Goal: Task Accomplishment & Management: Use online tool/utility

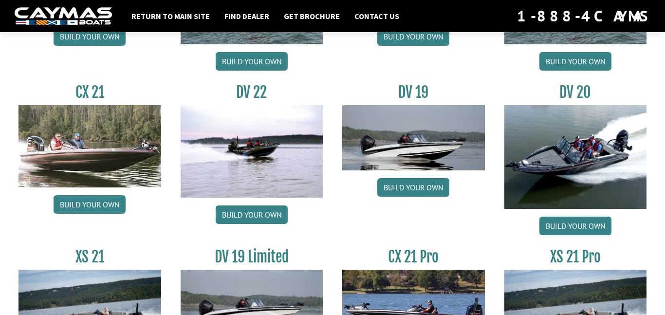
scroll to position [1113, 0]
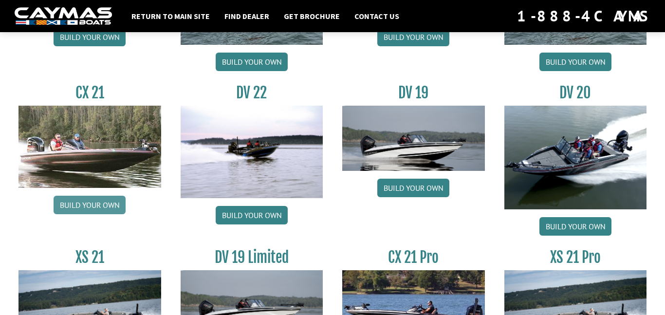
click at [71, 211] on link "Build your own" at bounding box center [90, 205] width 72 height 19
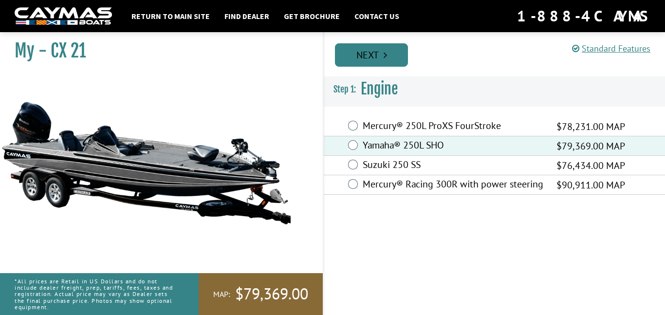
click at [375, 51] on link "Next" at bounding box center [371, 54] width 73 height 23
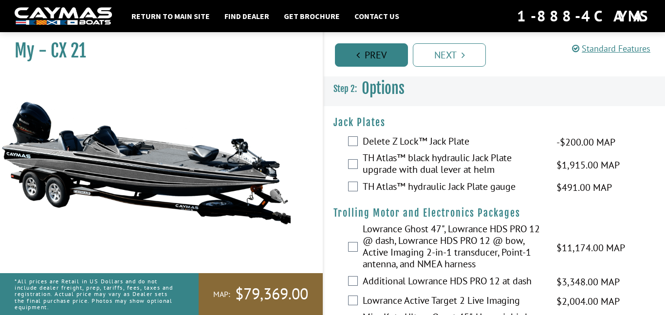
click at [369, 50] on link "Prev" at bounding box center [371, 54] width 73 height 23
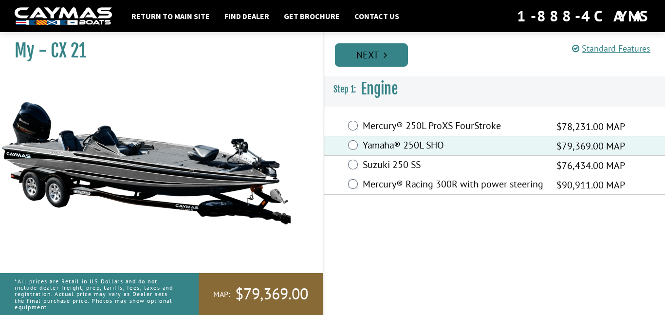
click at [379, 51] on link "Next" at bounding box center [371, 54] width 73 height 23
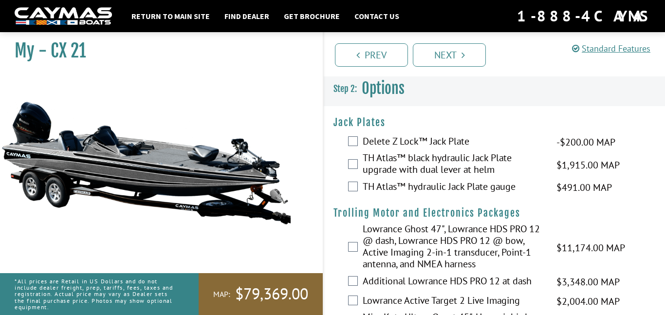
click at [373, 159] on label "TH Atlas™ black hydraulic Jack Plate upgrade with dual lever at helm" at bounding box center [454, 165] width 182 height 26
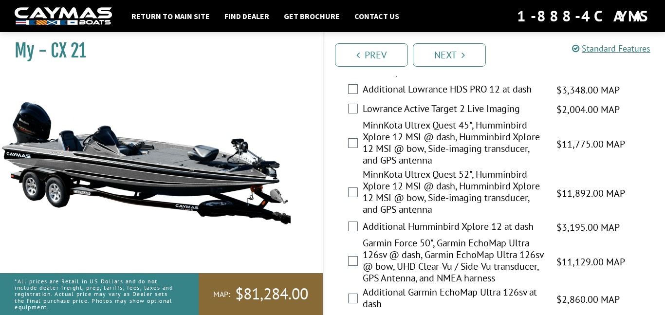
scroll to position [195, 0]
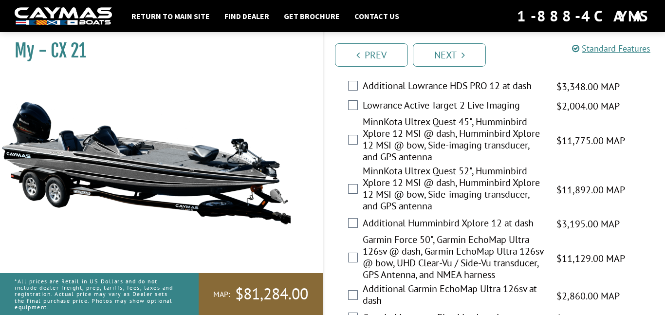
click at [391, 142] on label "MinnKota Ultrex Quest 45", Humminbird Xplore 12 MSI @ dash, Humminbird Xplore 1…" at bounding box center [454, 140] width 182 height 49
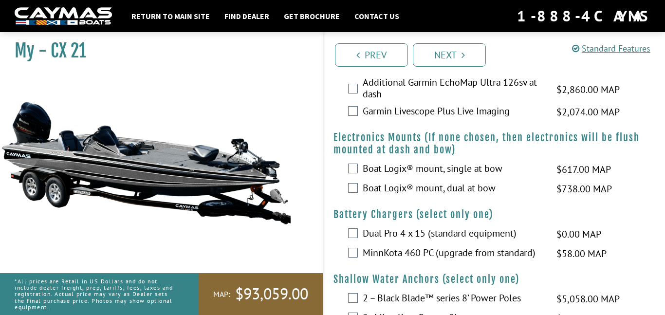
scroll to position [403, 0]
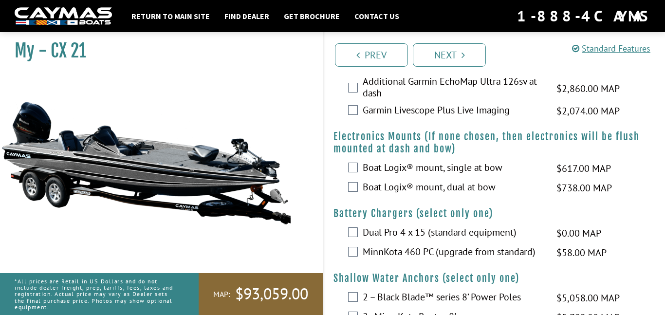
click at [423, 195] on label "Boat Logix® mount, dual at bow" at bounding box center [454, 188] width 182 height 14
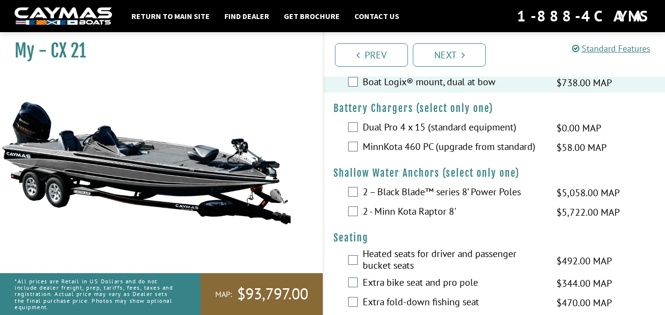
scroll to position [510, 0]
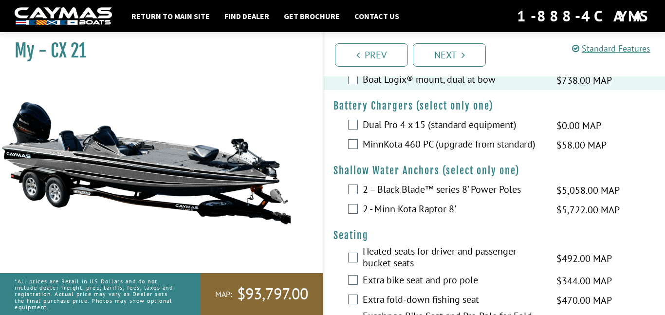
click at [420, 152] on label "MinnKota 460 PC (upgrade from standard)" at bounding box center [454, 145] width 182 height 14
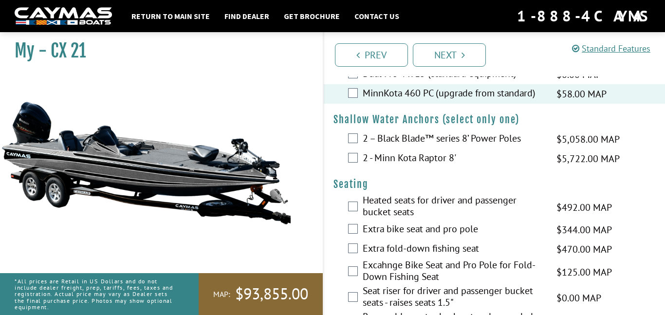
scroll to position [588, 0]
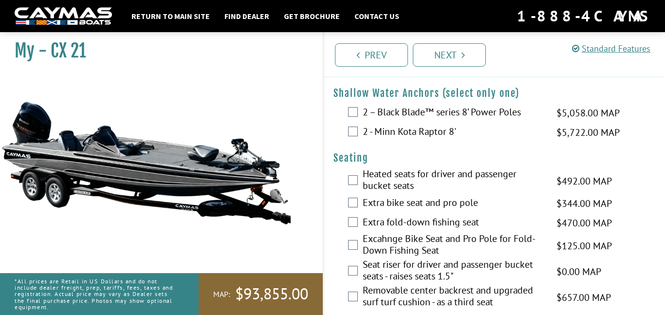
click at [433, 140] on label "2 - Minn Kota Raptor 8'" at bounding box center [454, 133] width 182 height 14
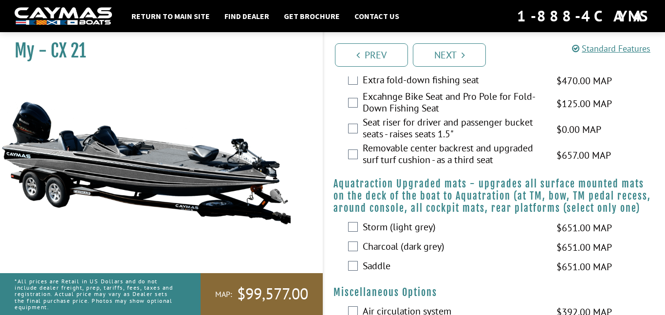
scroll to position [731, 0]
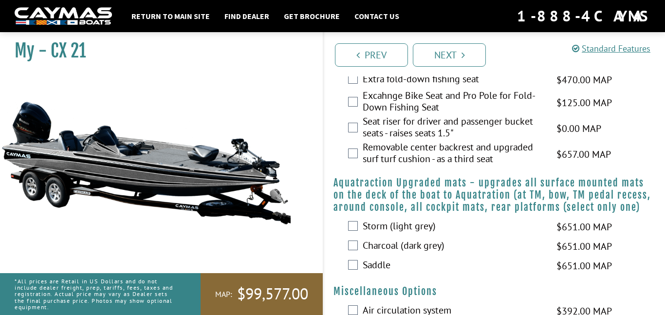
click at [400, 139] on label "Seat riser for driver and passenger bucket seats - raises seats 1.5"" at bounding box center [454, 128] width 182 height 26
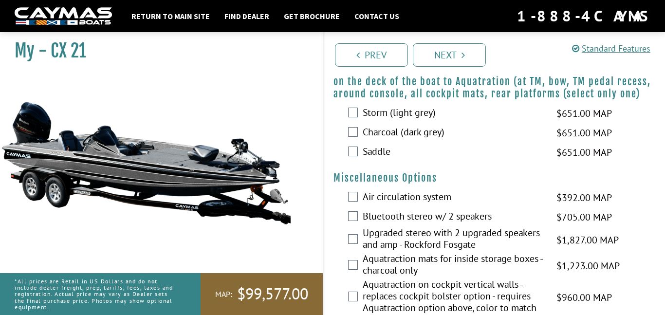
scroll to position [842, 0]
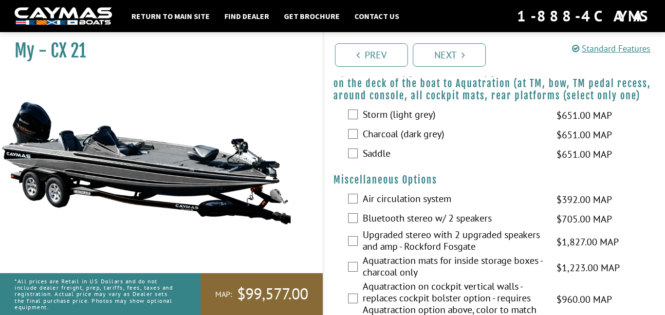
click at [381, 162] on label "Saddle" at bounding box center [454, 155] width 182 height 14
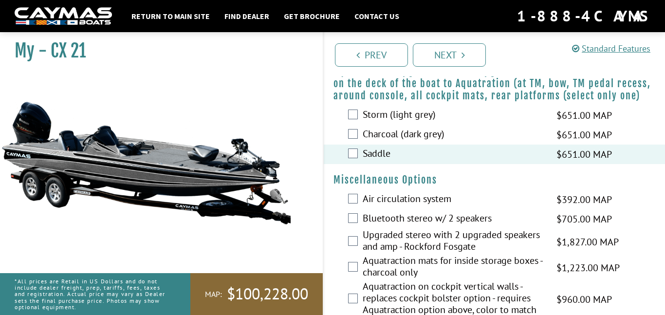
click at [385, 142] on label "Charcoal (dark grey)" at bounding box center [454, 135] width 182 height 14
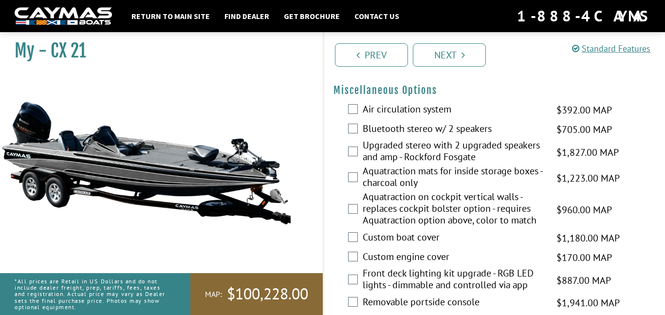
scroll to position [937, 0]
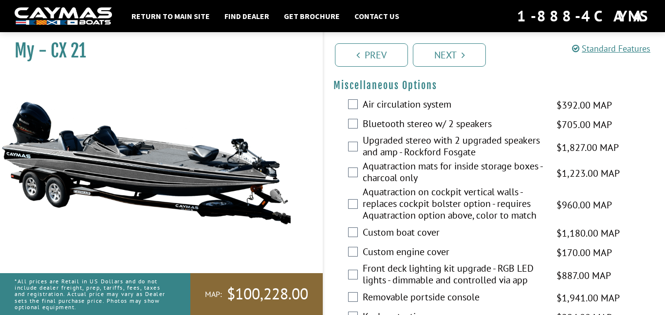
click at [407, 112] on label "Air circulation system" at bounding box center [454, 105] width 182 height 14
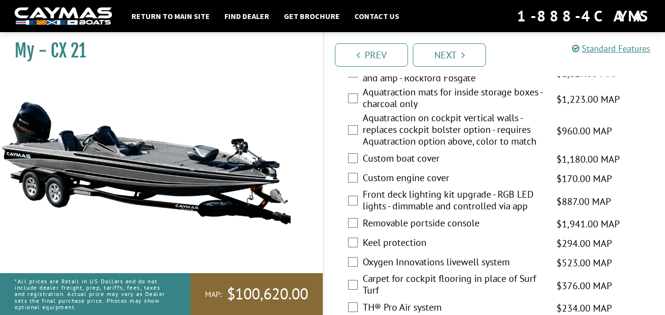
scroll to position [1012, 0]
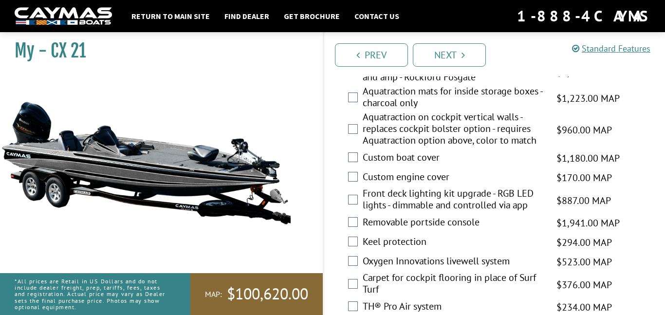
click at [387, 205] on label "Front deck lighting kit upgrade - RGB LED lights - dimmable and controlled via …" at bounding box center [454, 200] width 182 height 26
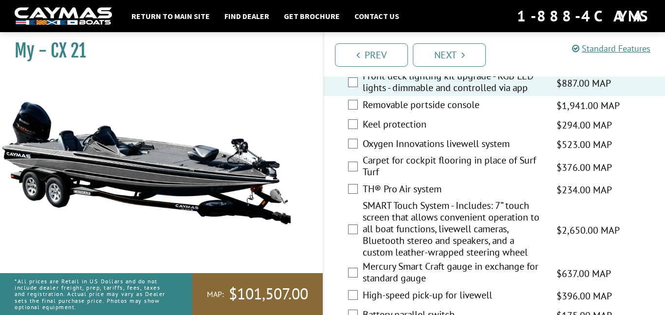
scroll to position [1131, 0]
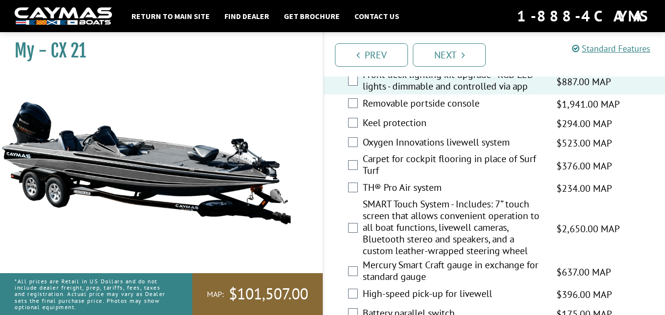
click at [402, 150] on label "Oxygen Innovations livewell system" at bounding box center [454, 143] width 182 height 14
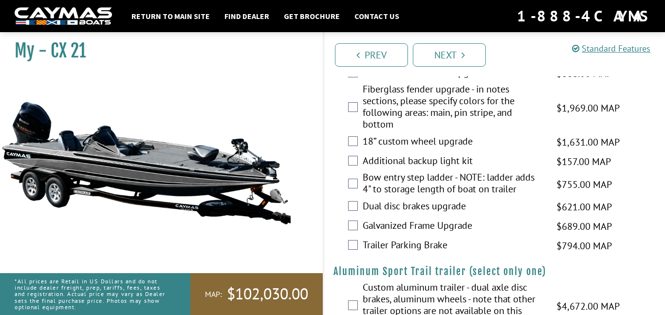
scroll to position [1604, 0]
